Goal: Task Accomplishment & Management: Manage account settings

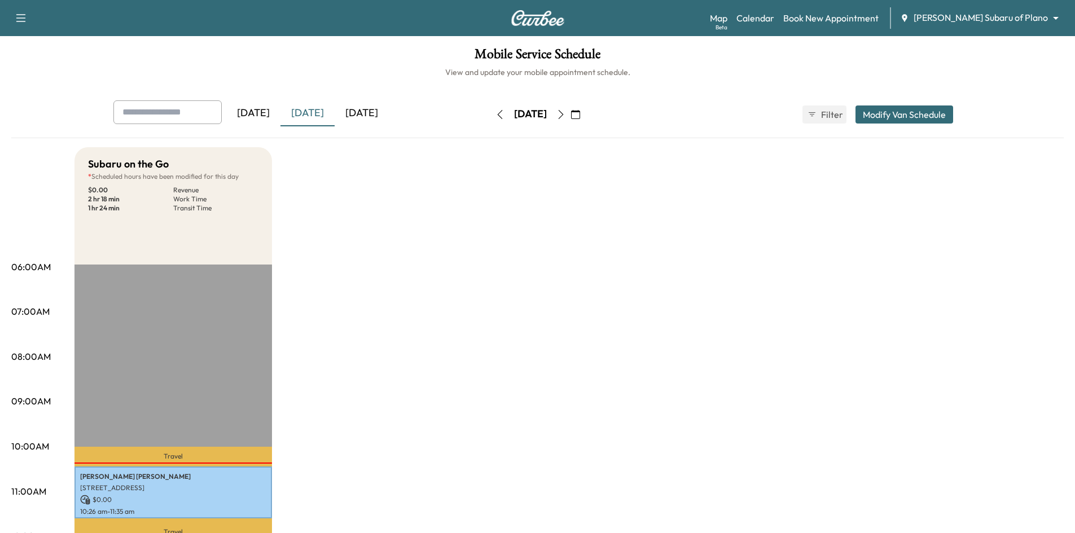
click at [365, 117] on div "[DATE]" at bounding box center [362, 113] width 54 height 26
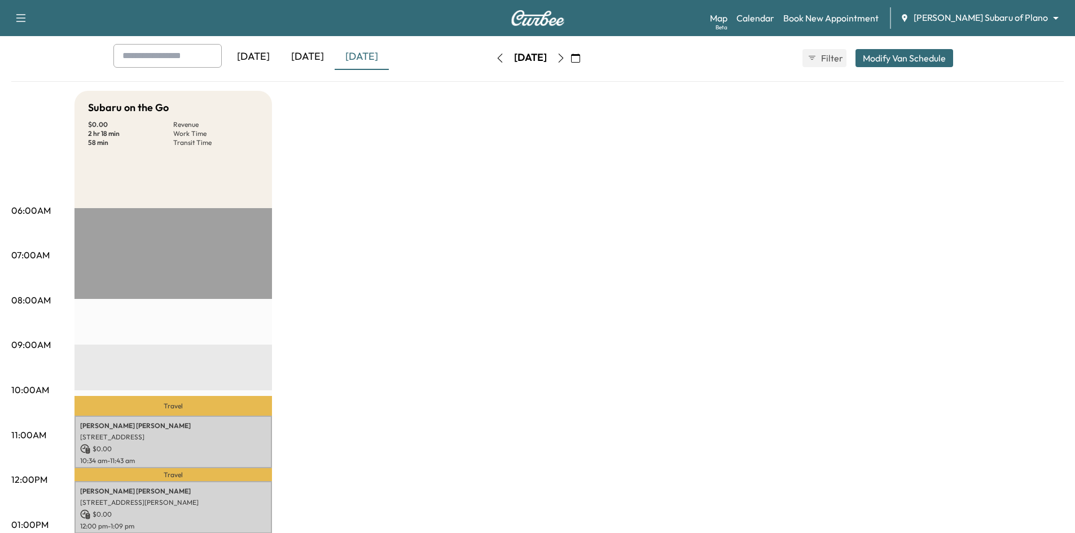
scroll to position [226, 0]
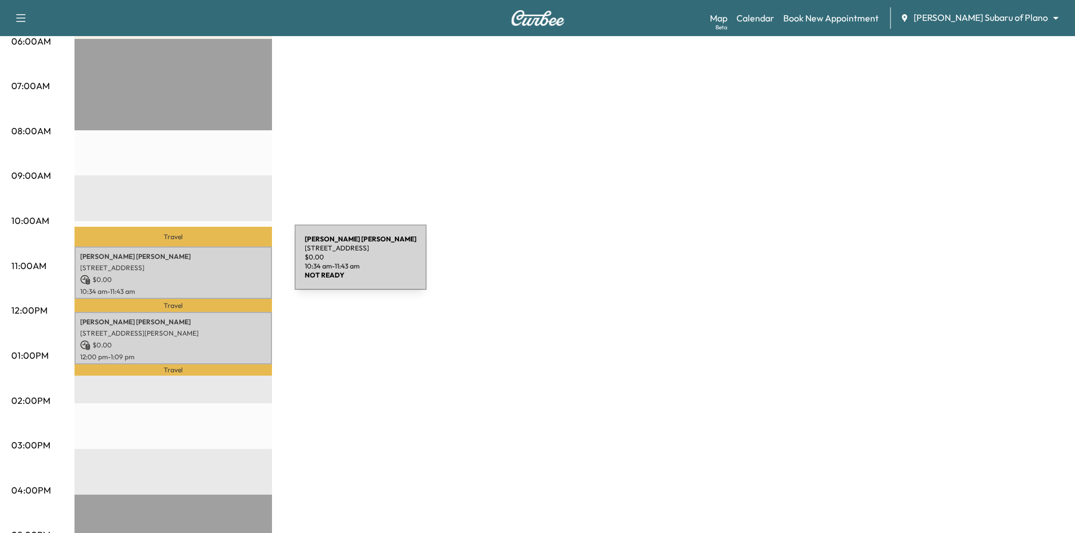
click at [210, 264] on p "3704 KENNOWAY, THE COLONY, TX 75056, USA" at bounding box center [173, 268] width 186 height 9
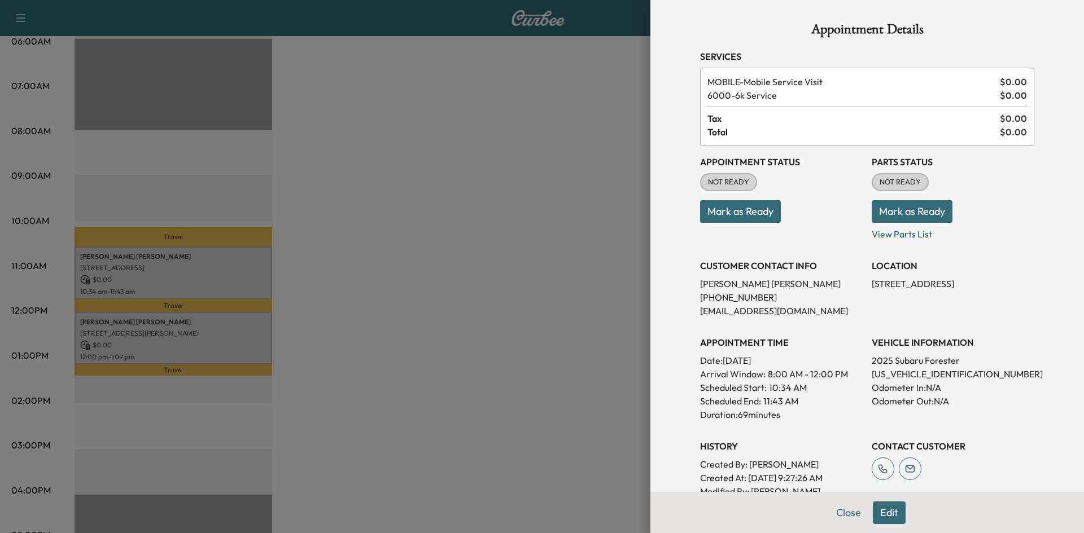
click at [724, 214] on button "Mark as Ready" at bounding box center [740, 211] width 81 height 23
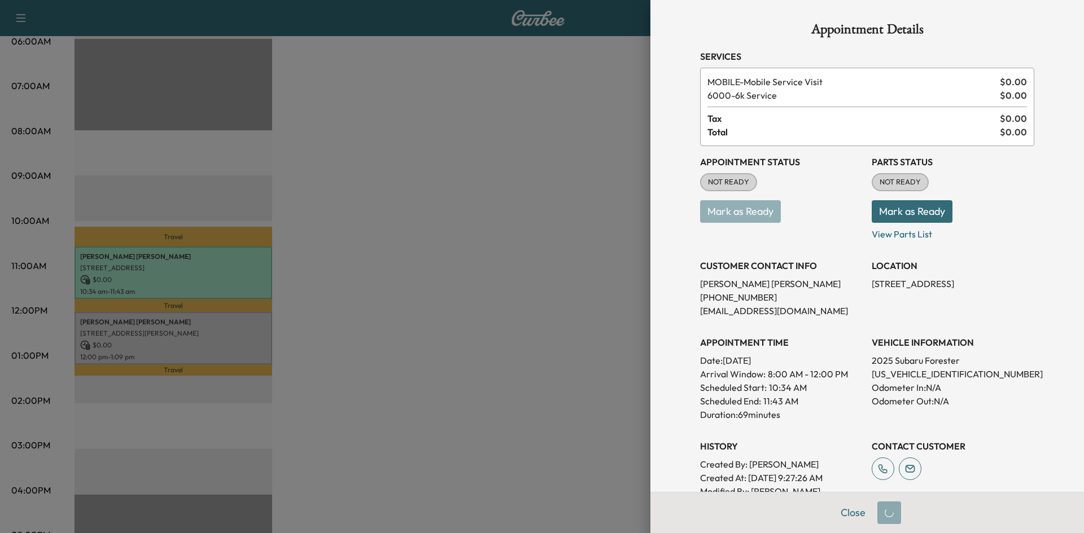
click at [334, 318] on div at bounding box center [542, 266] width 1084 height 533
click at [336, 318] on div at bounding box center [542, 266] width 1084 height 533
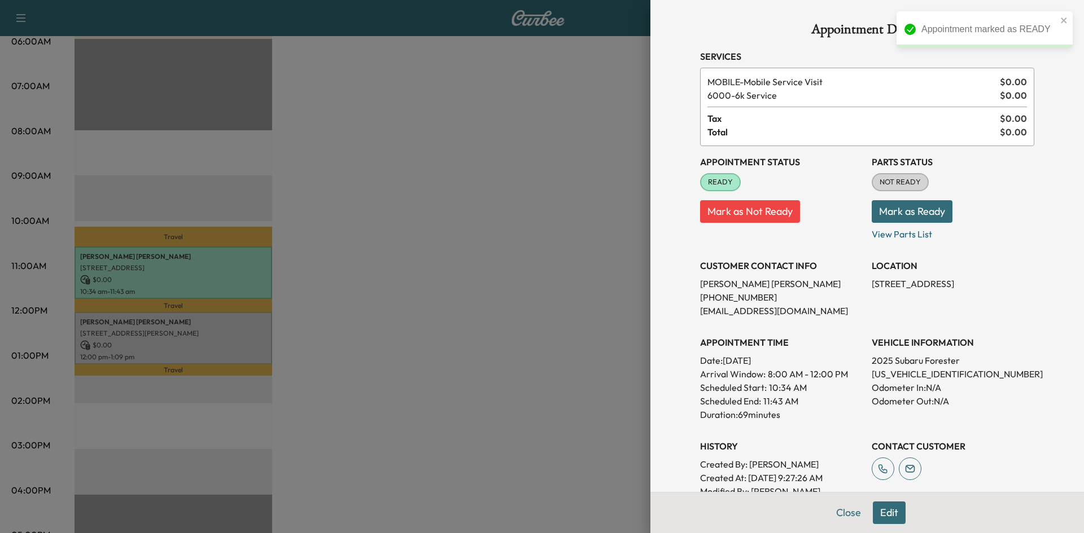
click at [197, 331] on div at bounding box center [542, 266] width 1084 height 533
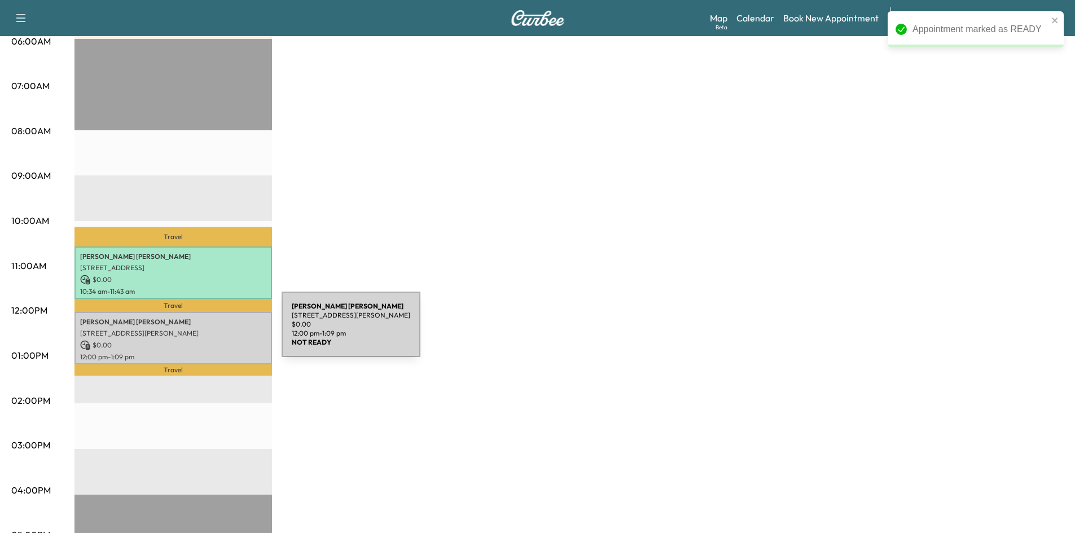
click at [197, 332] on p "4444 Felix Way, Frisco, TX 75033, USA" at bounding box center [173, 333] width 186 height 9
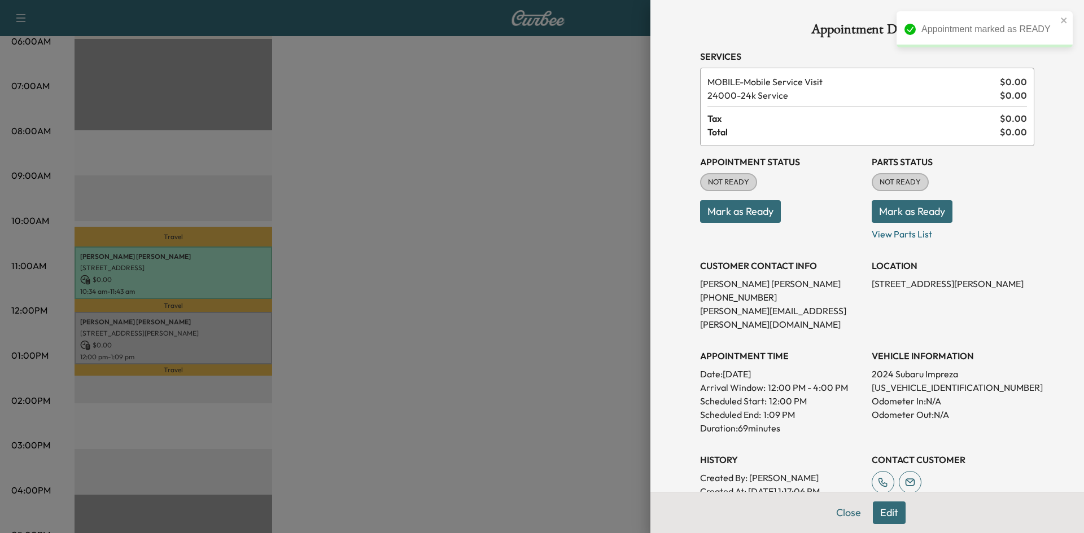
click at [733, 211] on button "Mark as Ready" at bounding box center [740, 211] width 81 height 23
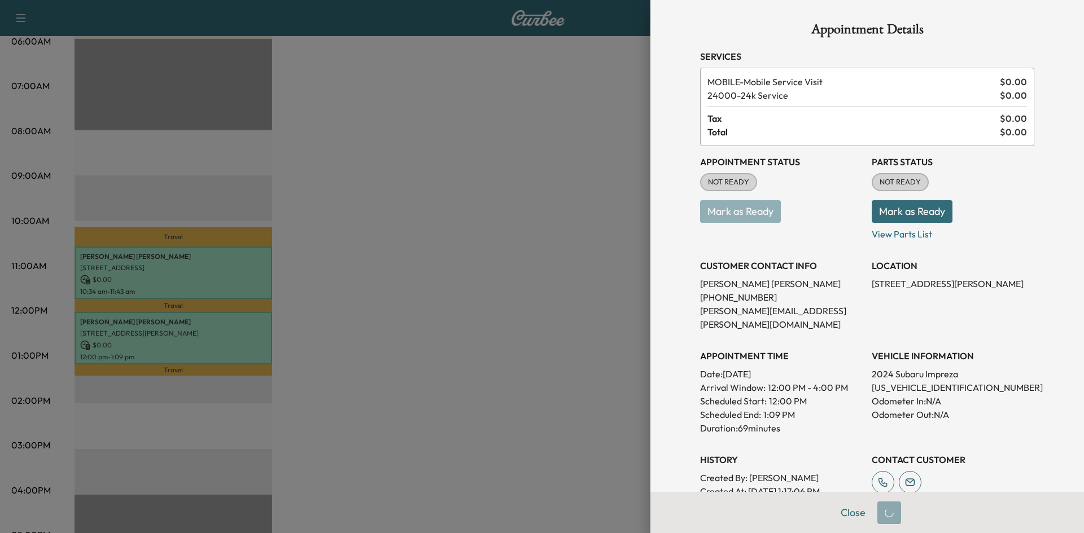
click at [470, 281] on div at bounding box center [542, 266] width 1084 height 533
click at [474, 280] on div at bounding box center [542, 266] width 1084 height 533
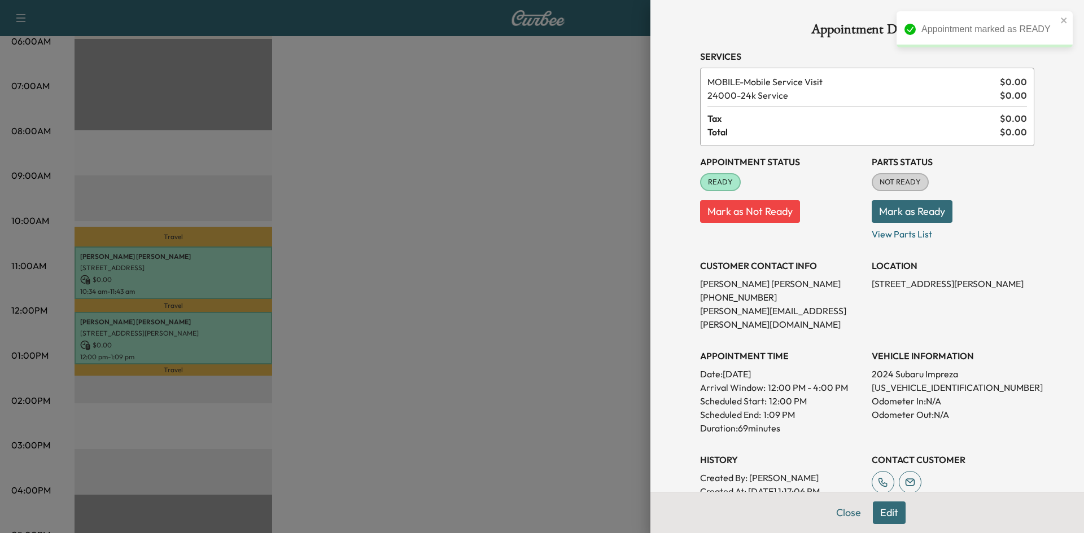
click at [479, 278] on div at bounding box center [542, 266] width 1084 height 533
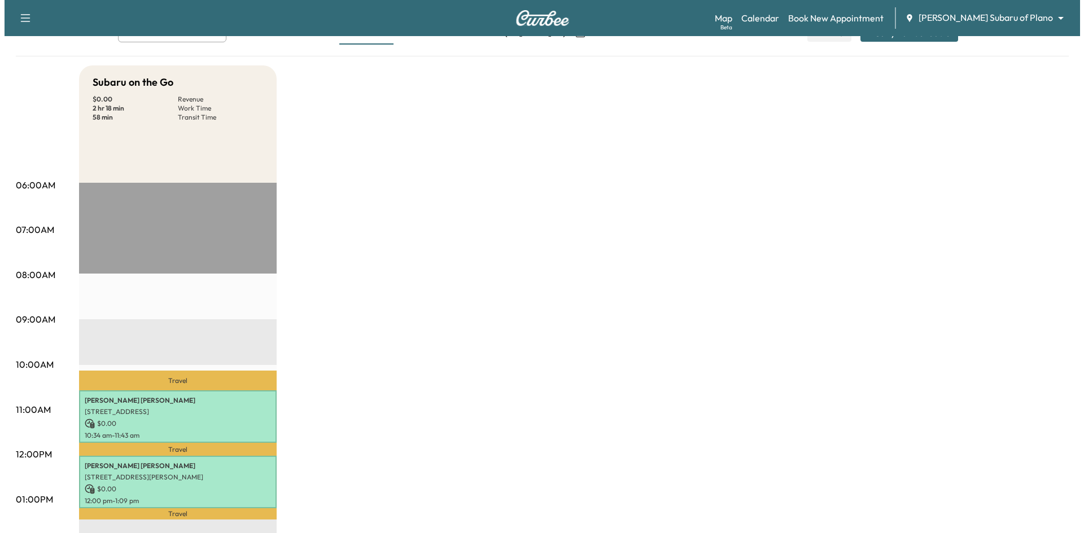
scroll to position [56, 0]
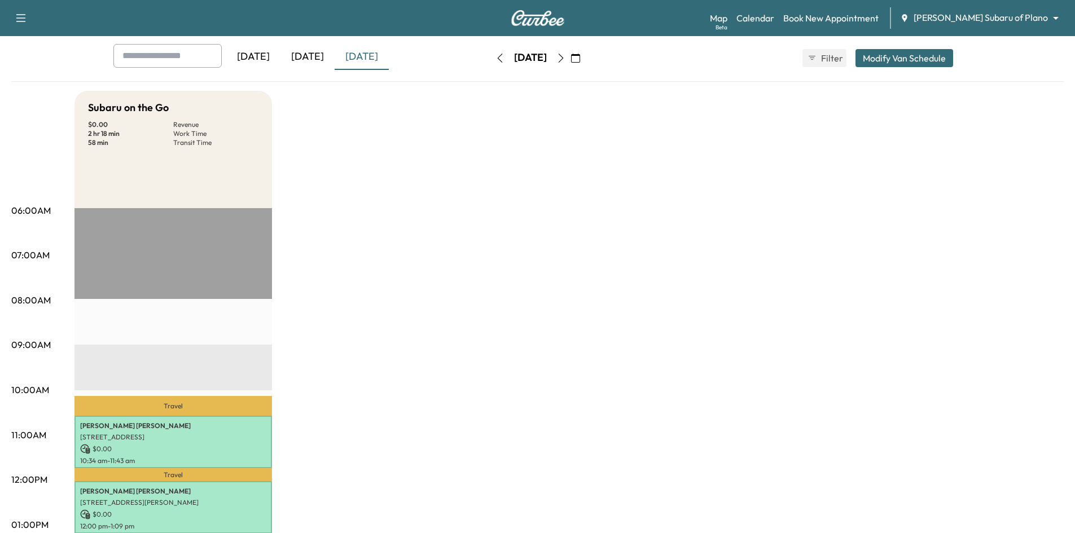
click at [240, 171] on div "Subaru on the Go $ 0.00 Revenue 2 hr 18 min Work Time 58 min Transit Time" at bounding box center [174, 149] width 198 height 117
click at [909, 56] on button "Modify Van Schedule" at bounding box center [905, 58] width 98 height 18
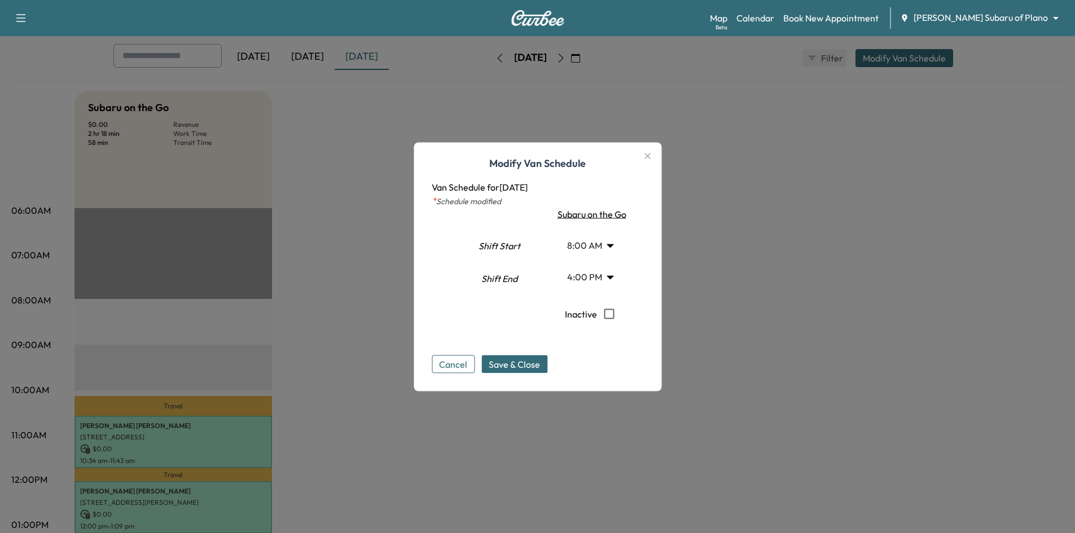
click at [614, 248] on body "Support Log Out Map Beta Calendar Book New Appointment Ewing Subaru of Plano **…" at bounding box center [537, 210] width 1075 height 533
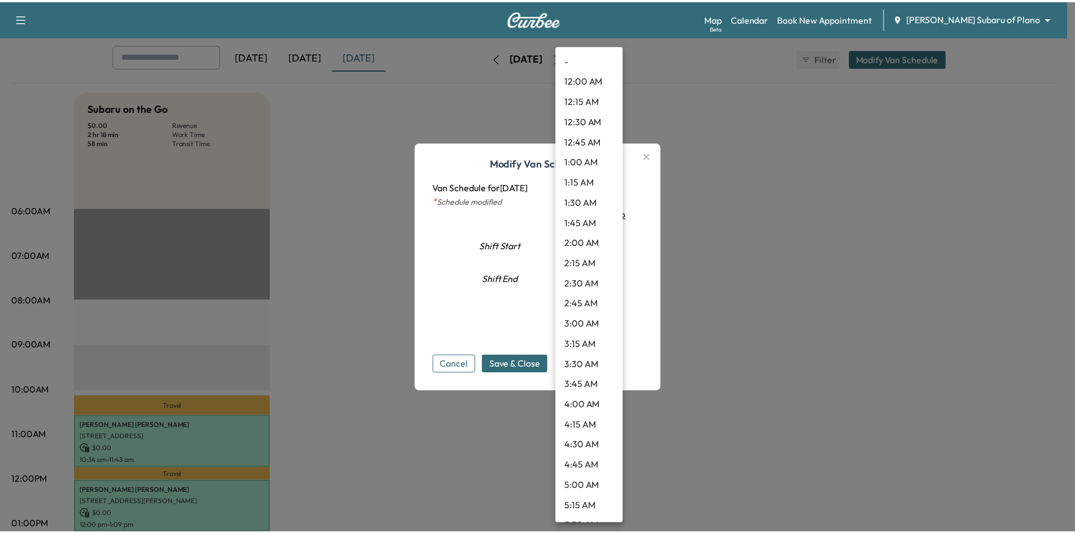
scroll to position [446, 0]
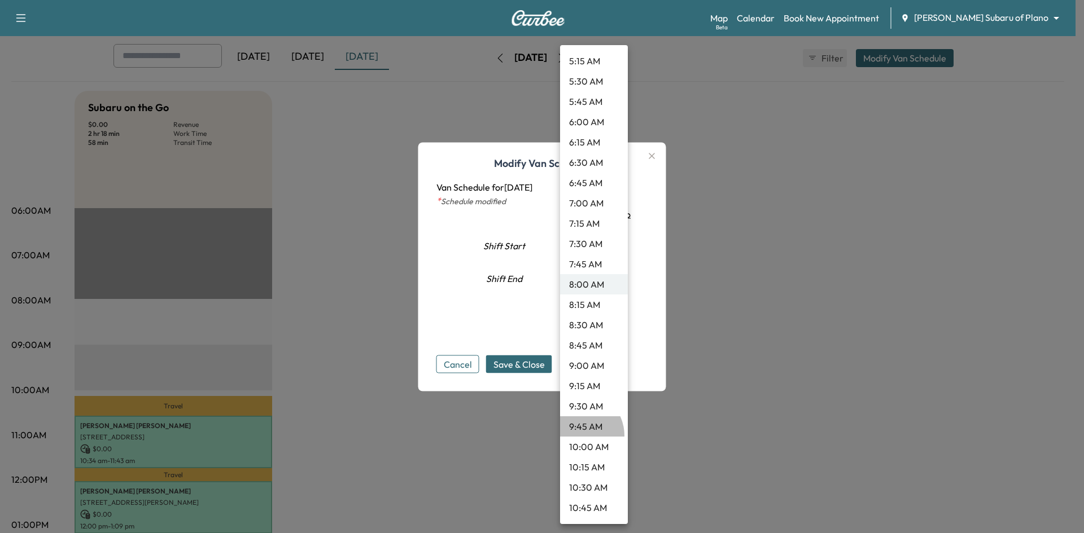
click at [579, 436] on li "9:45 AM" at bounding box center [594, 427] width 68 height 20
type input "****"
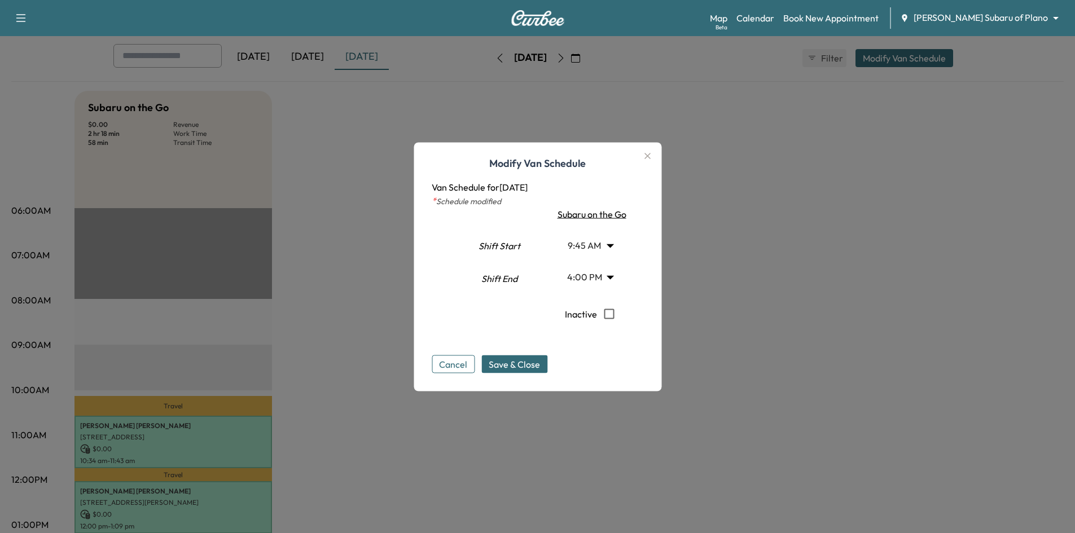
click at [530, 368] on span "Save & Close" at bounding box center [514, 364] width 51 height 14
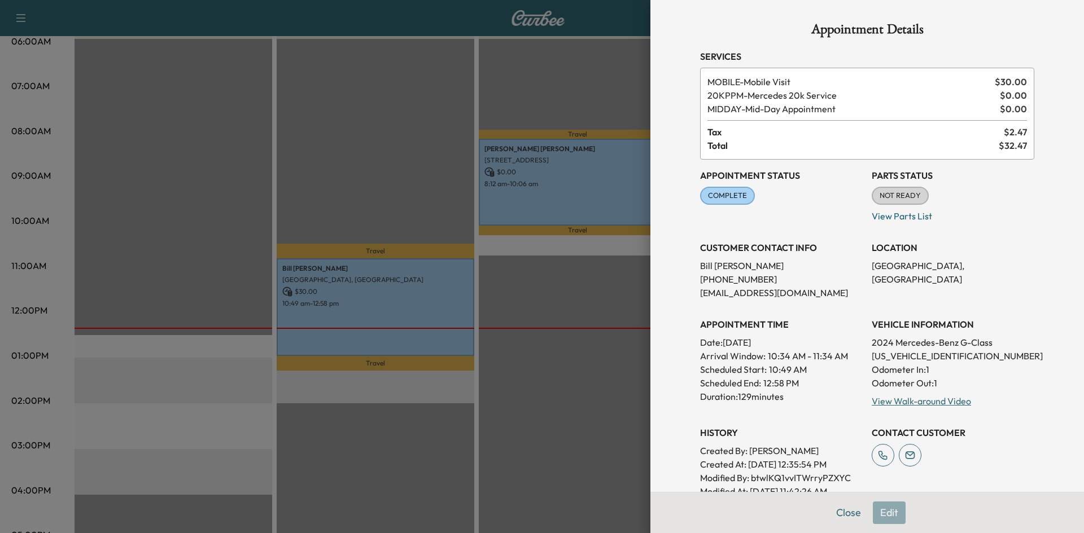
click at [480, 183] on div at bounding box center [542, 266] width 1084 height 533
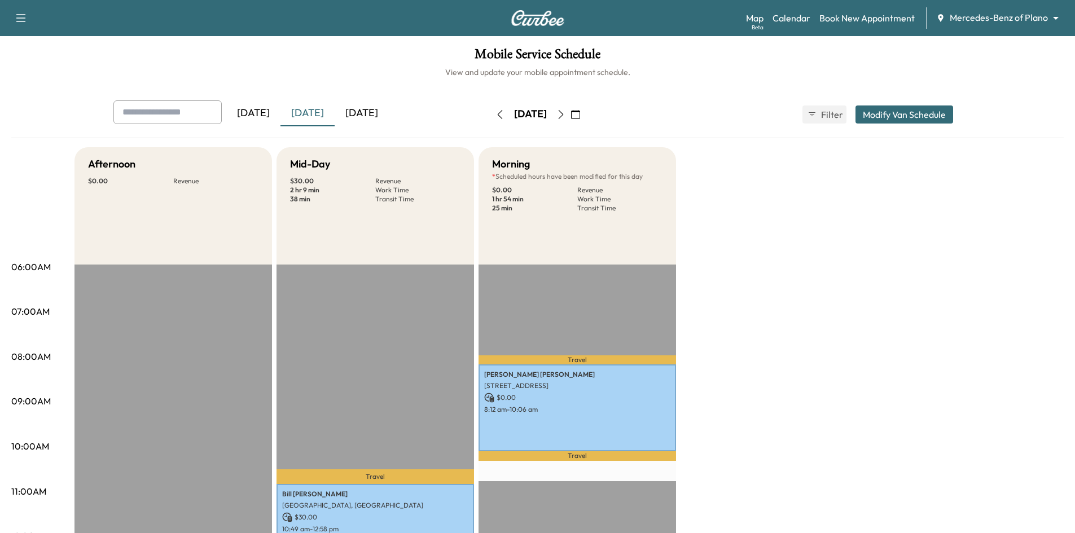
click at [370, 114] on div "[DATE]" at bounding box center [362, 113] width 54 height 26
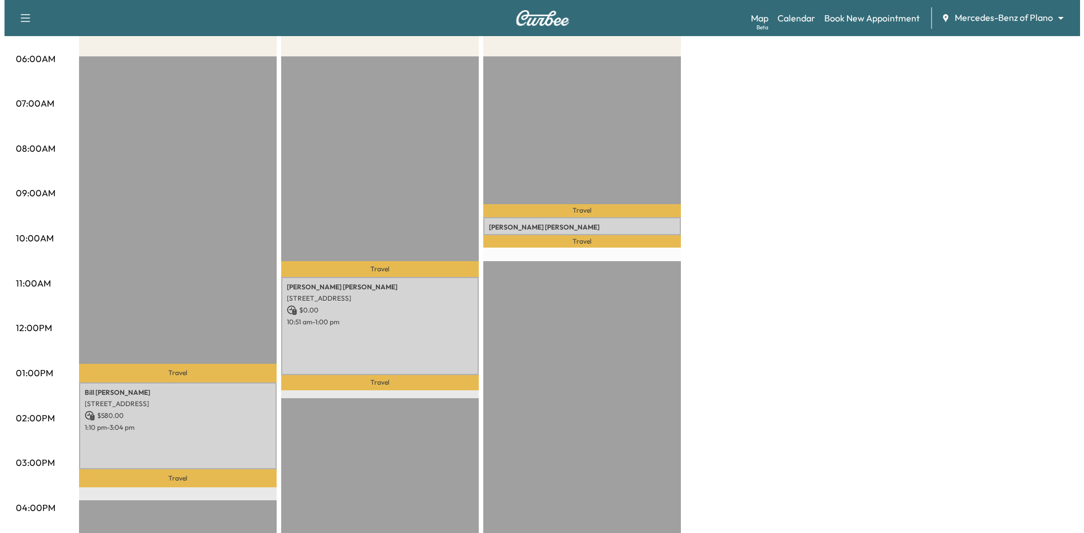
scroll to position [226, 0]
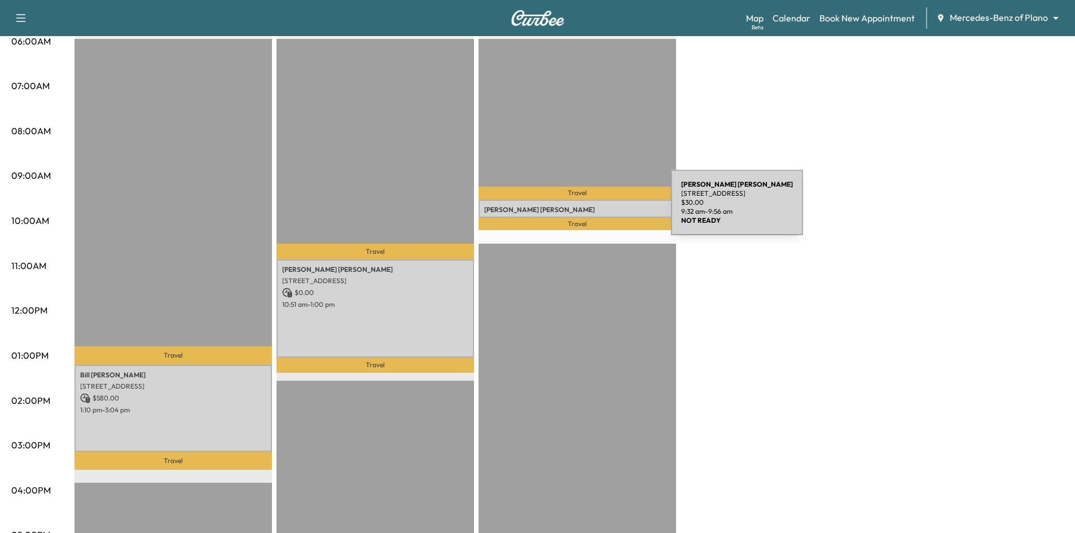
click at [587, 209] on p "Michael Peterson" at bounding box center [577, 209] width 186 height 9
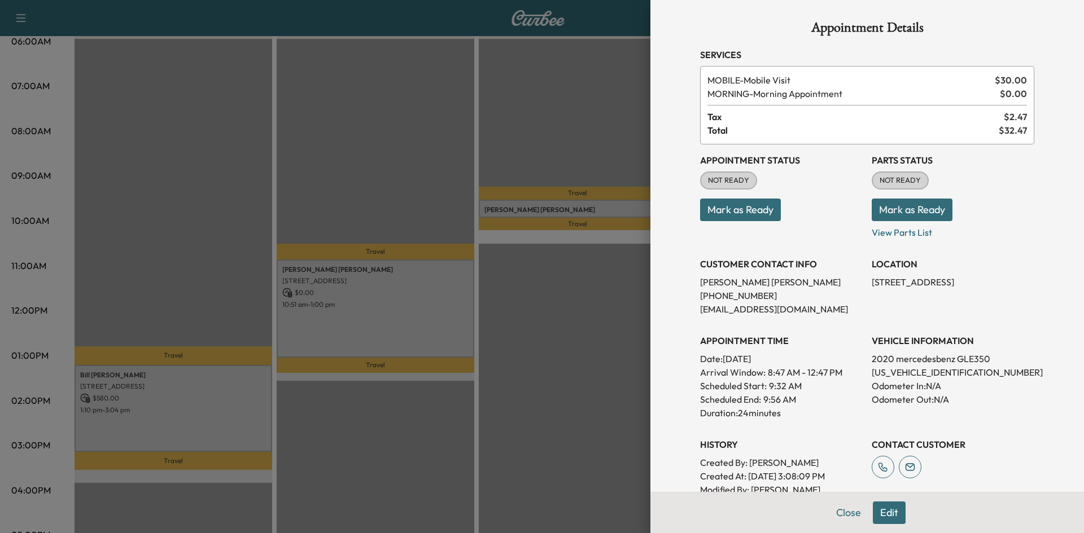
scroll to position [0, 0]
drag, startPoint x: 557, startPoint y: 194, endPoint x: 552, endPoint y: 185, distance: 10.4
click at [557, 191] on div at bounding box center [542, 266] width 1084 height 533
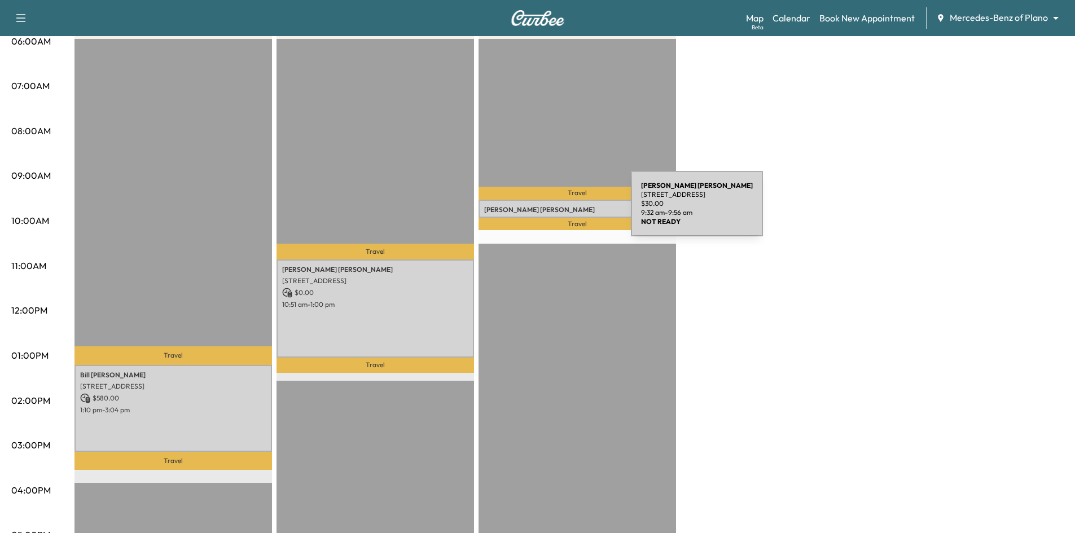
click at [546, 211] on p "Michael Peterson" at bounding box center [577, 209] width 186 height 9
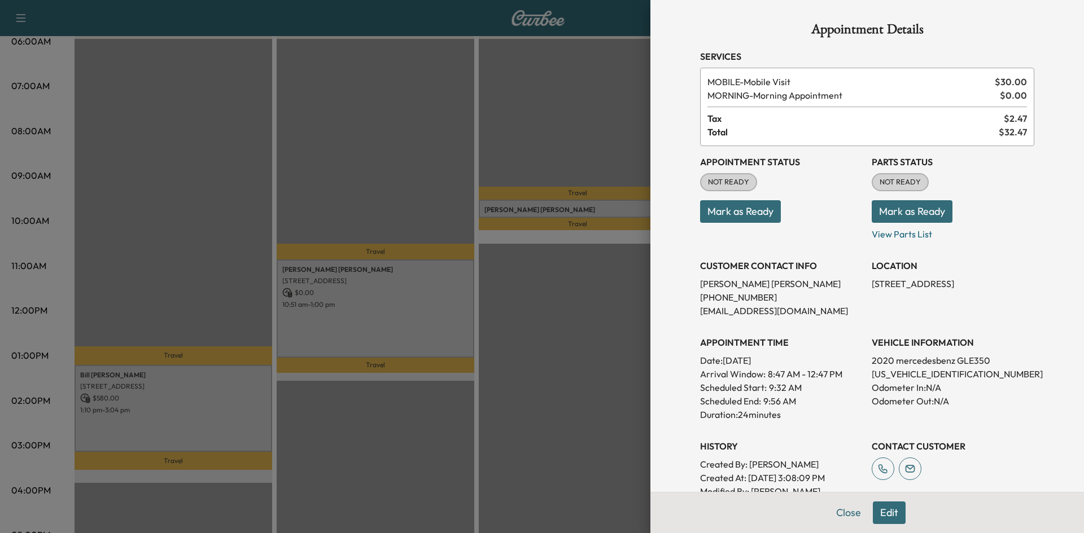
click at [510, 147] on div at bounding box center [542, 266] width 1084 height 533
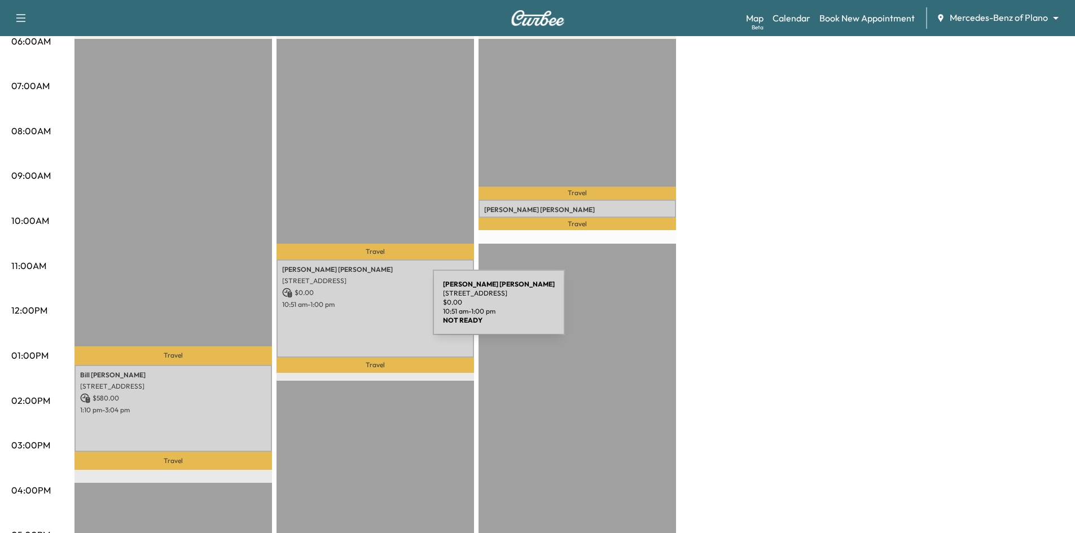
click at [348, 309] on div "Nancy McQuiddy 7357 Rustling Oaks Rd, Frisco, TX 75036, USA $ 0.00 10:51 am - 1…" at bounding box center [376, 309] width 198 height 98
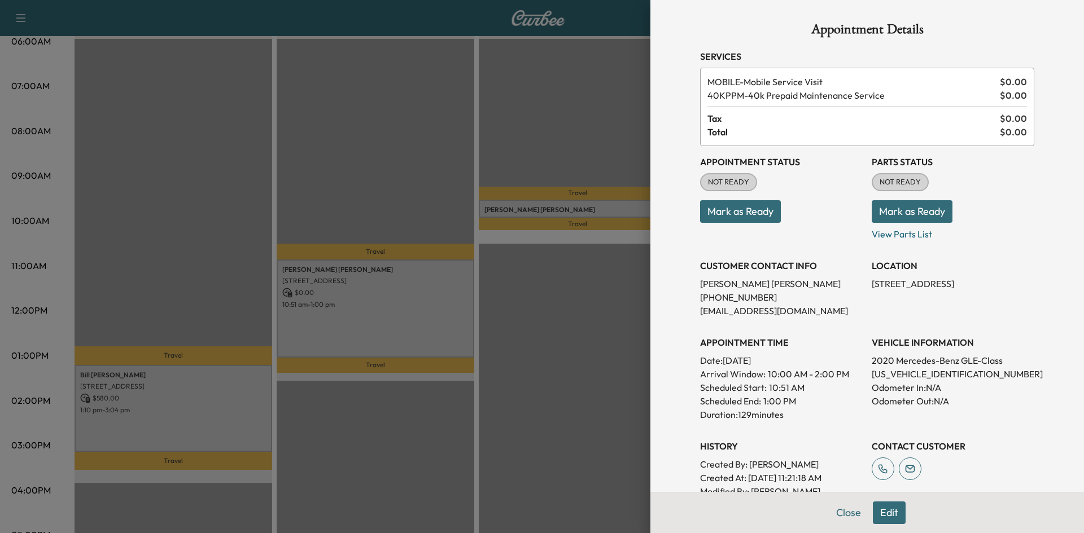
click at [215, 427] on div at bounding box center [542, 266] width 1084 height 533
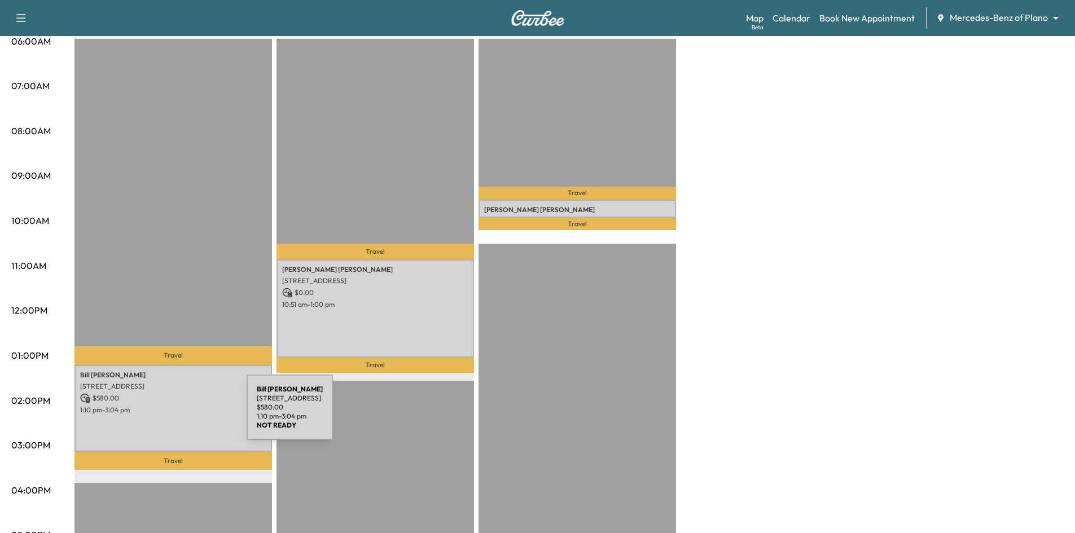
click at [163, 413] on div "Bill Macdonald 1800 Crosswind Ln, Prosper, TX 75078, USA $ 580.00 1:10 pm - 3:0…" at bounding box center [174, 408] width 198 height 86
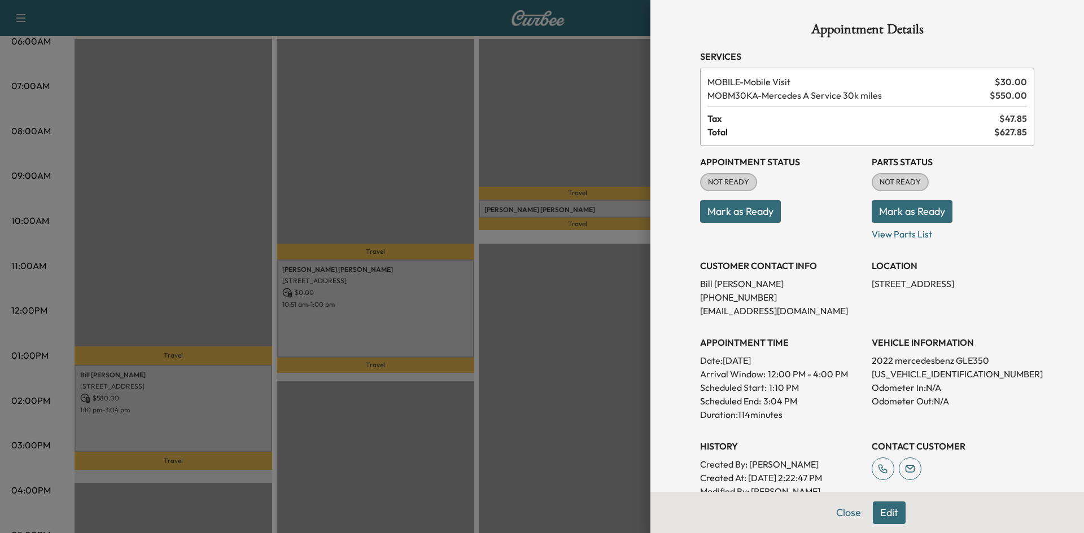
drag, startPoint x: 187, startPoint y: 143, endPoint x: 114, endPoint y: 61, distance: 110.4
click at [185, 137] on div at bounding box center [542, 266] width 1084 height 533
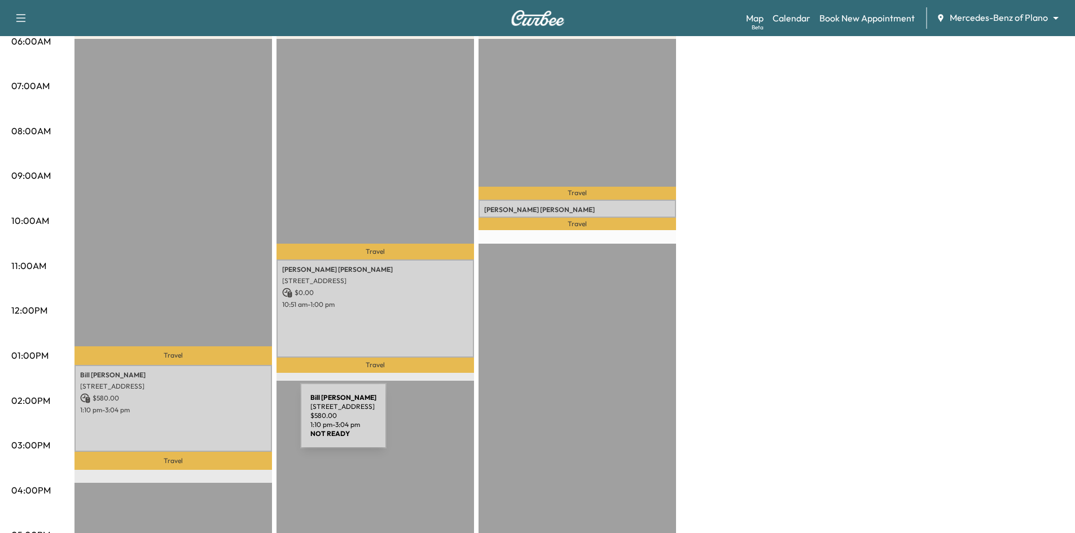
click at [216, 422] on div "Bill Macdonald 1800 Crosswind Ln, Prosper, TX 75078, USA $ 580.00 1:10 pm - 3:0…" at bounding box center [174, 408] width 198 height 86
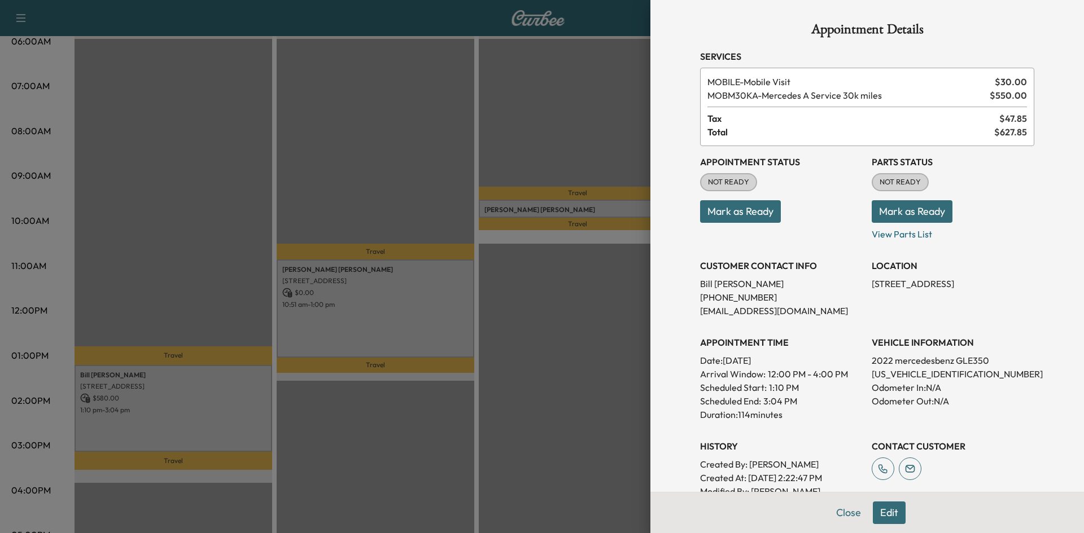
drag, startPoint x: 535, startPoint y: 144, endPoint x: 173, endPoint y: 8, distance: 386.6
click at [535, 143] on div at bounding box center [542, 266] width 1084 height 533
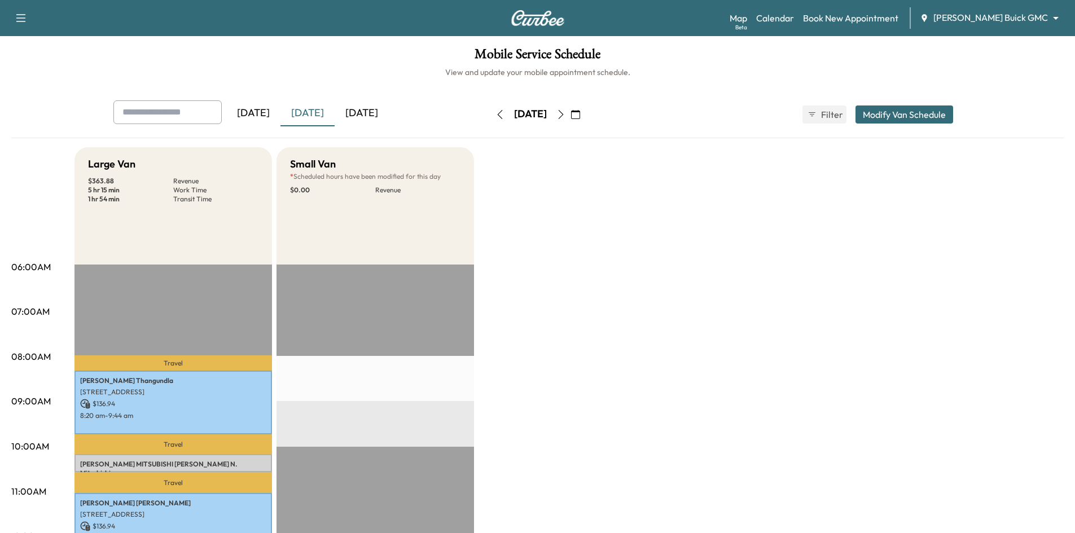
click at [388, 111] on div "[DATE]" at bounding box center [362, 113] width 54 height 26
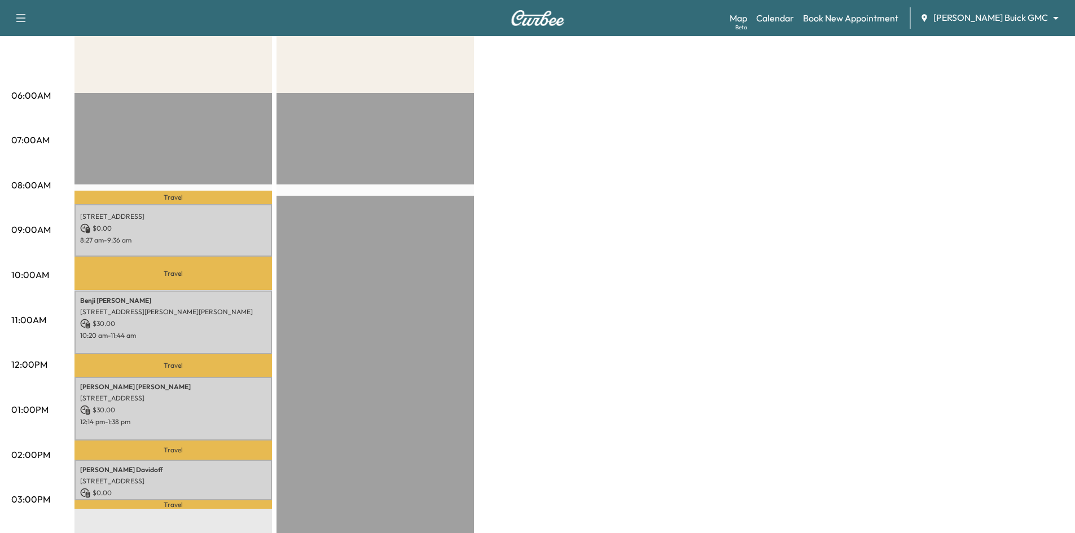
scroll to position [226, 0]
